Goal: Find specific page/section: Find specific page/section

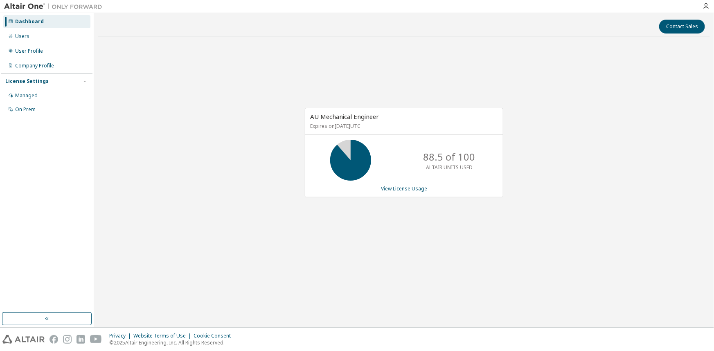
click at [633, 40] on div "Contact Sales AU Mechanical Engineer Expires on July 21, 2026 UTC 88.5 of 100 A…" at bounding box center [404, 170] width 612 height 306
click at [675, 142] on div "AU Mechanical Engineer Expires on July 21, 2026 UTC 64.5 of 100 ALTAIR UNITS US…" at bounding box center [404, 157] width 612 height 228
